Goal: Navigation & Orientation: Find specific page/section

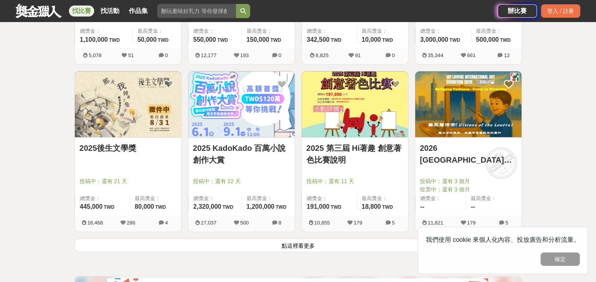
scroll to position [946, 0]
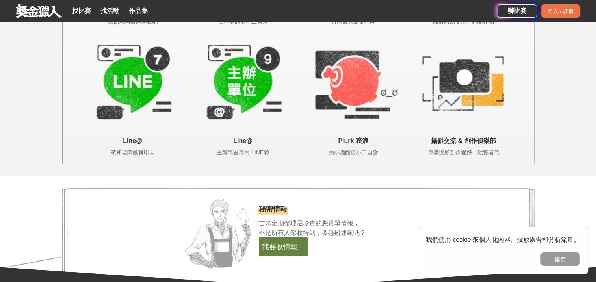
scroll to position [1667, 0]
